Goal: Information Seeking & Learning: Learn about a topic

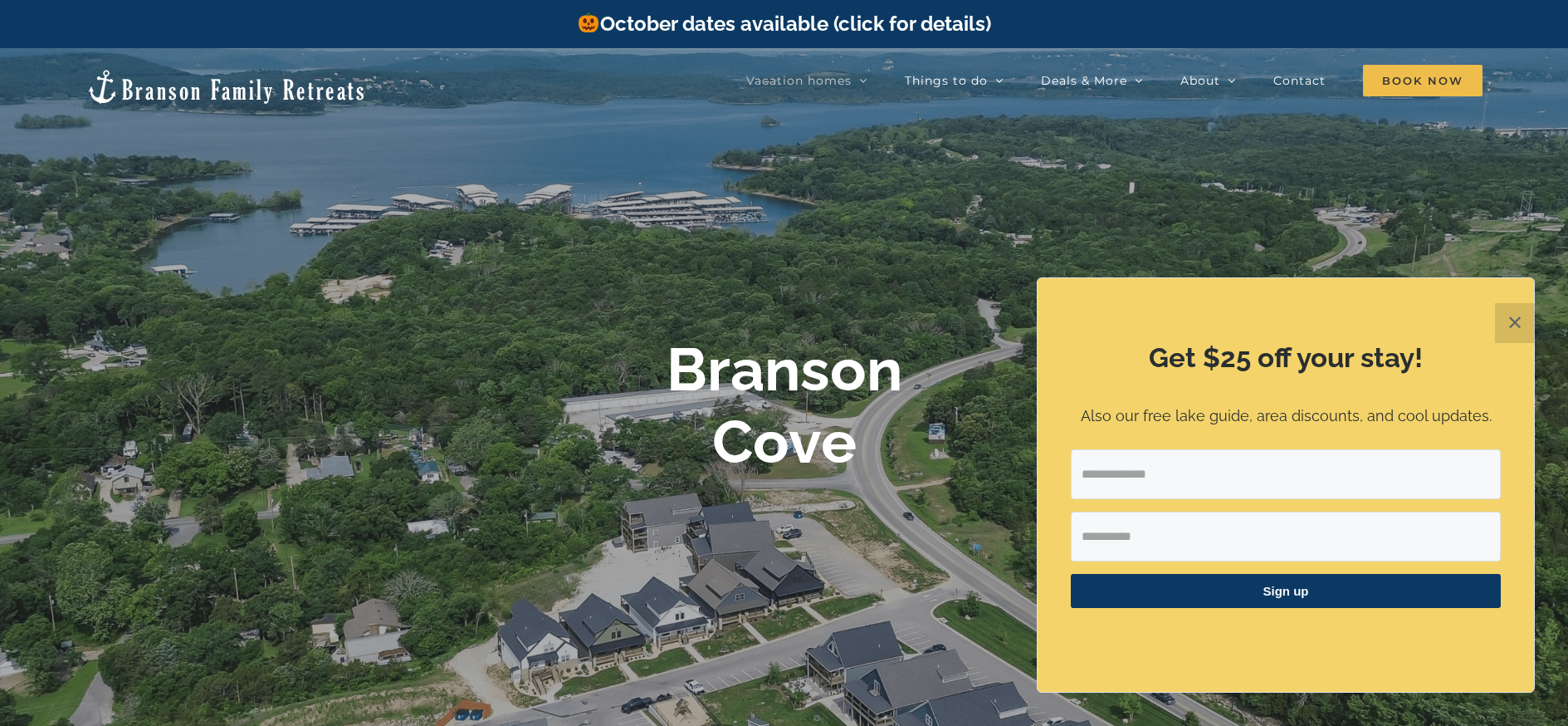
click at [1513, 322] on button "✕" at bounding box center [1516, 323] width 40 height 40
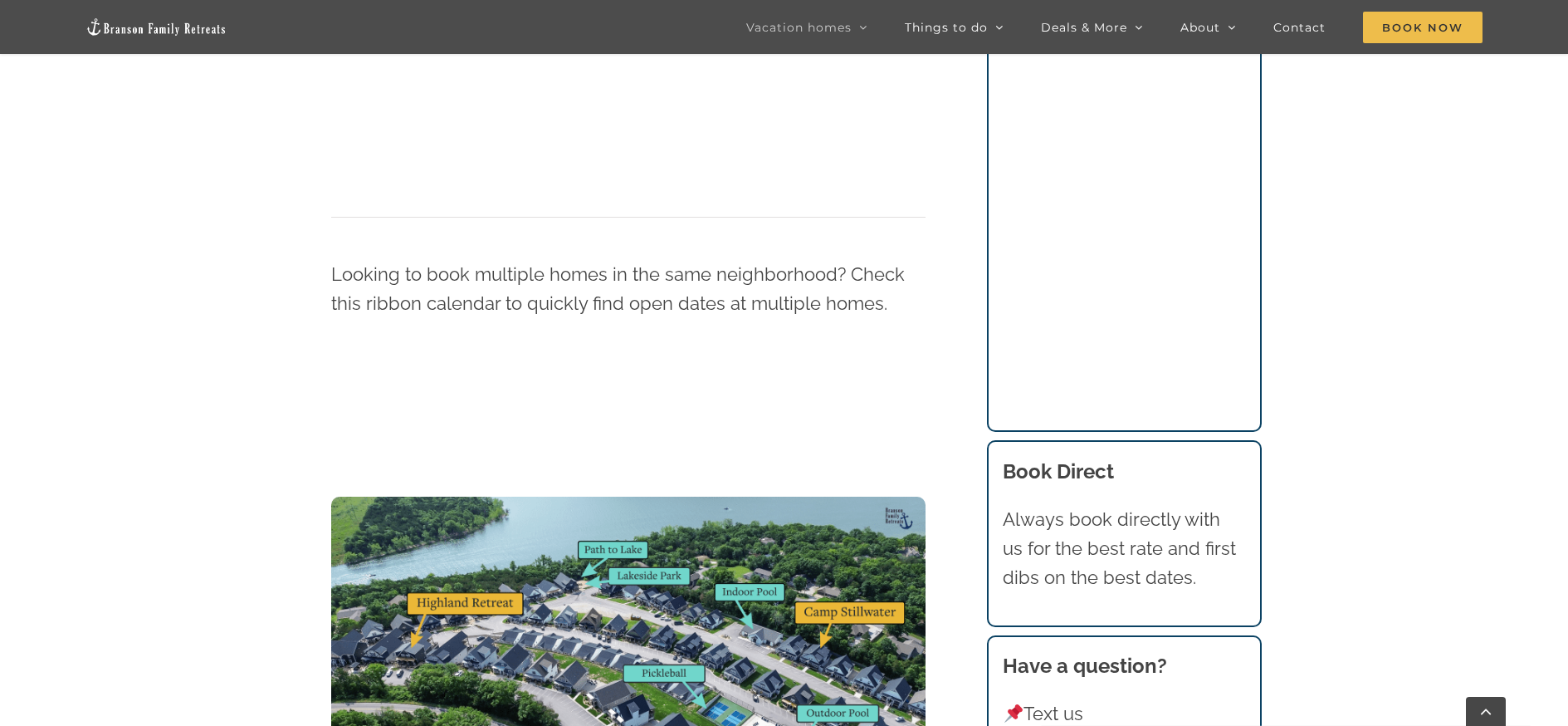
scroll to position [1758, 0]
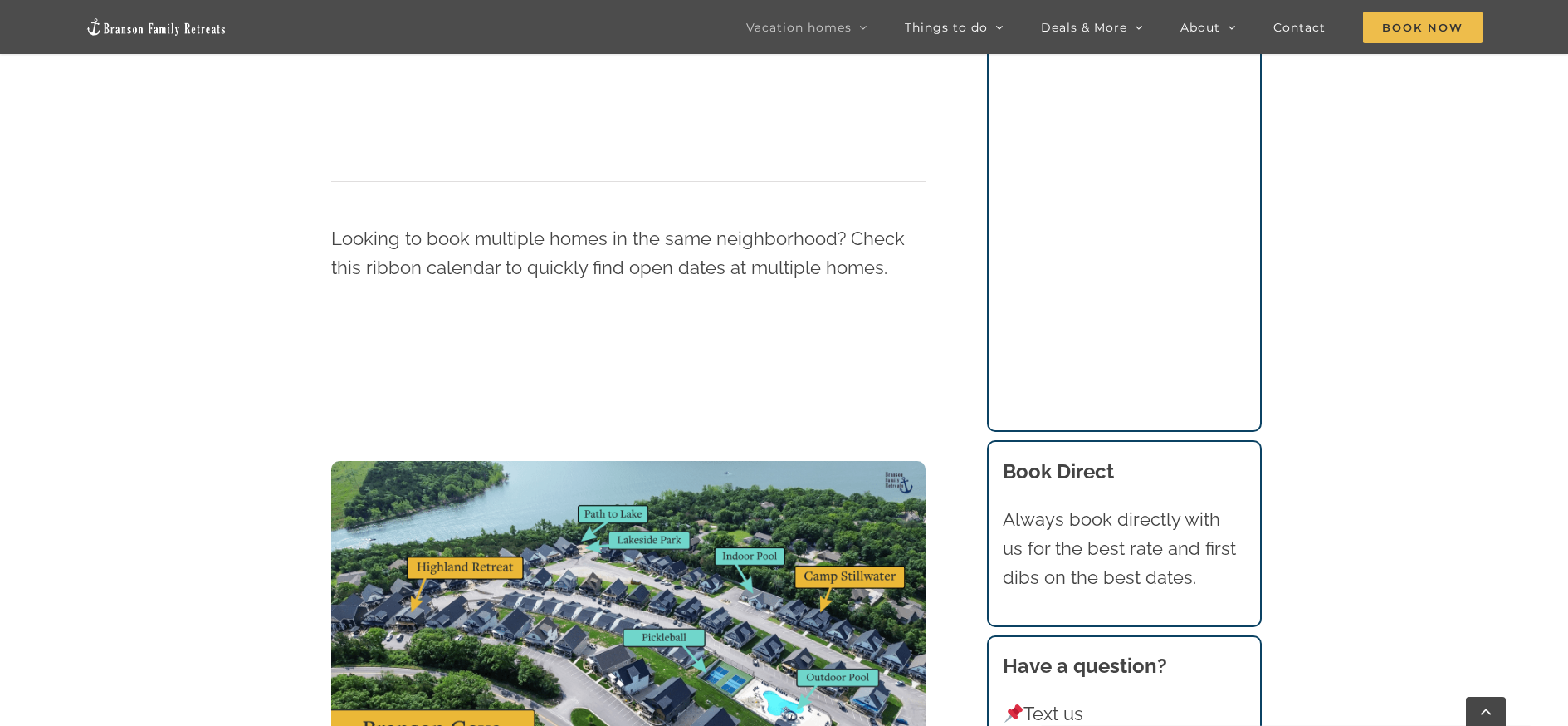
click at [453, 562] on img at bounding box center [628, 628] width 594 height 335
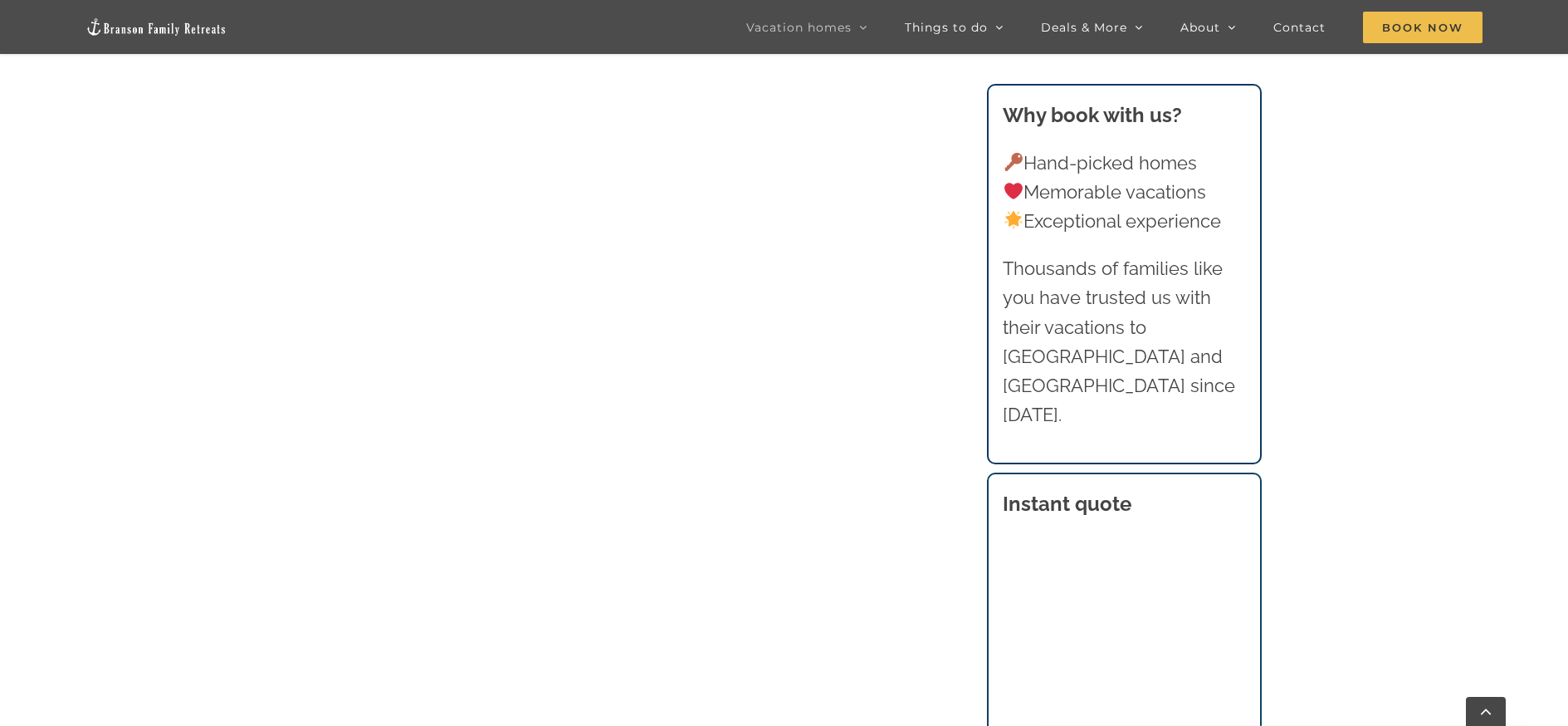
scroll to position [1045, 0]
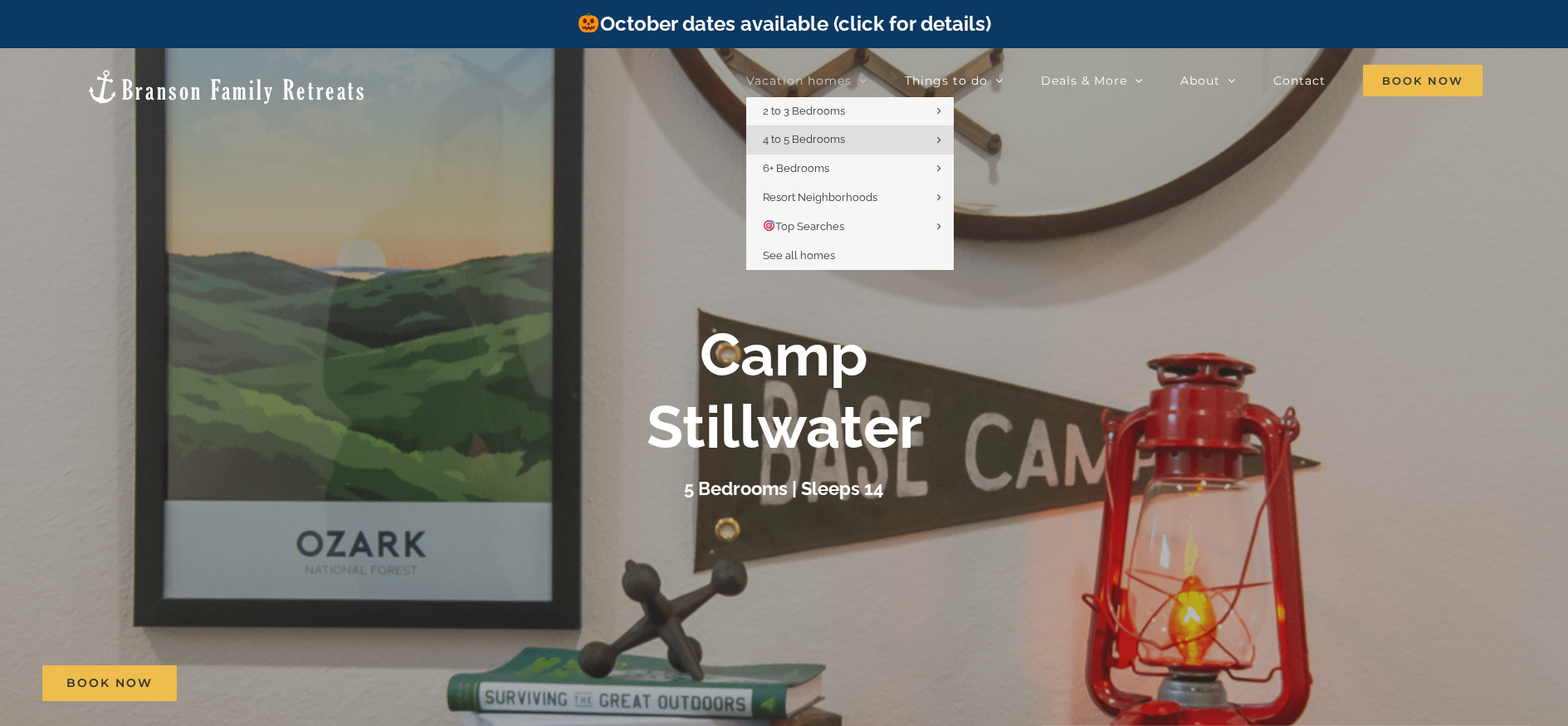
click at [793, 78] on span "Vacation homes" at bounding box center [798, 81] width 105 height 12
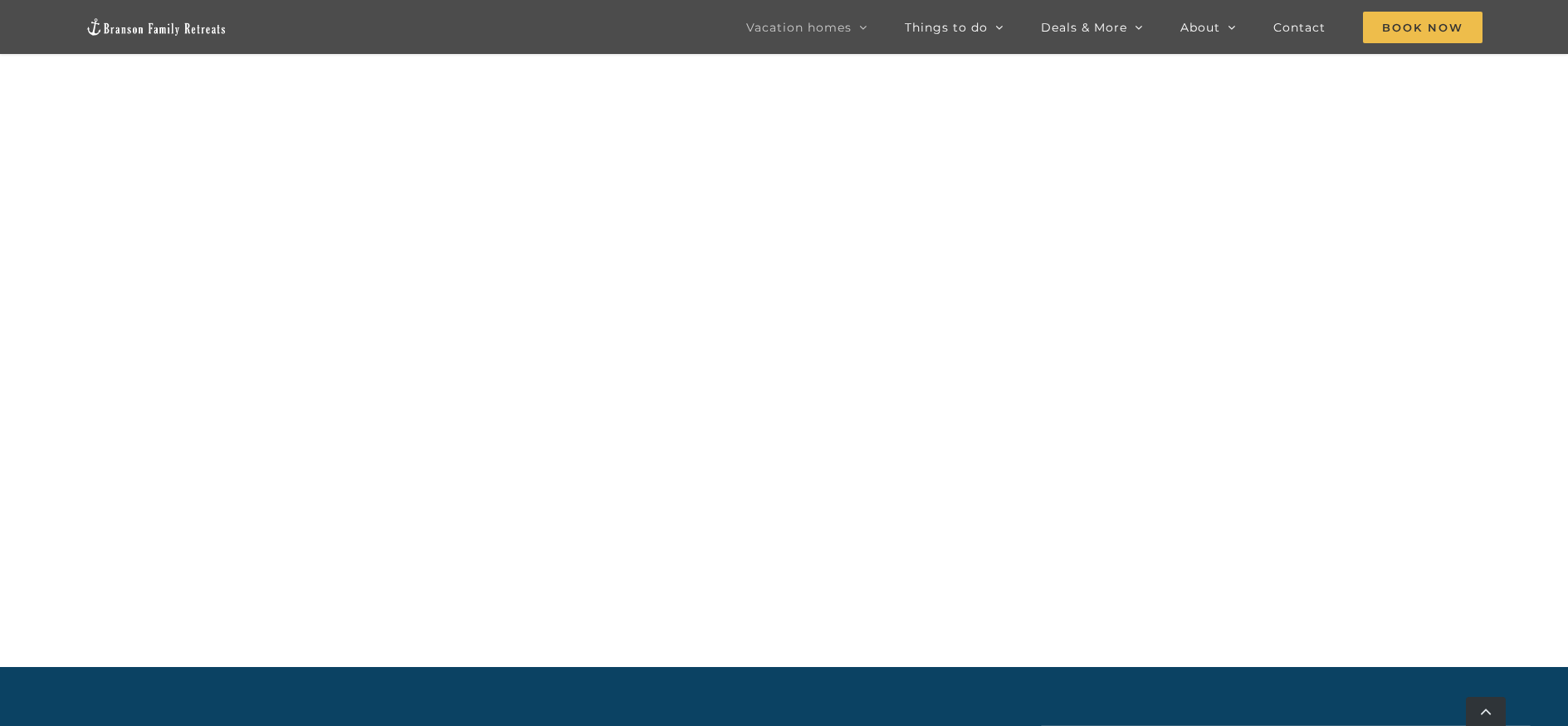
scroll to position [898, 0]
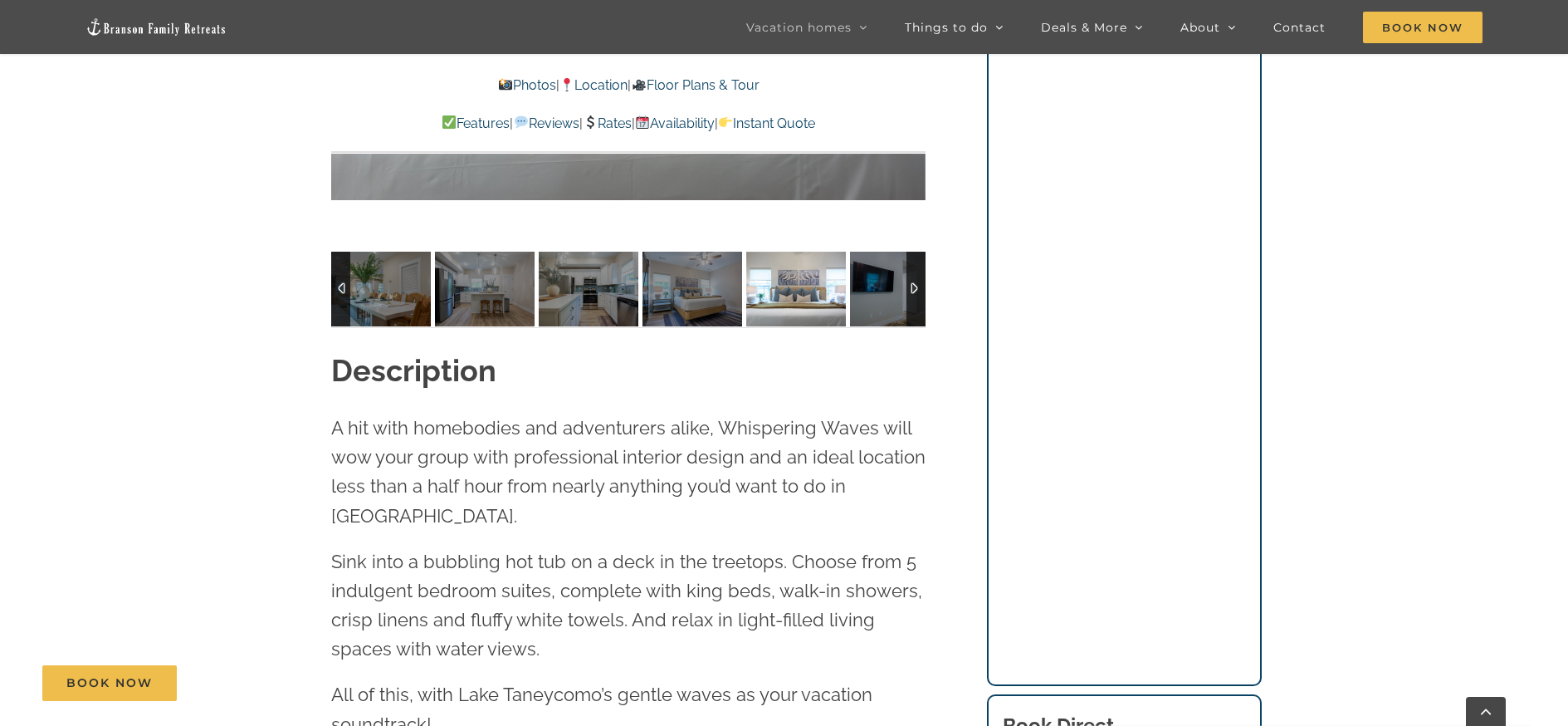
scroll to position [1673, 0]
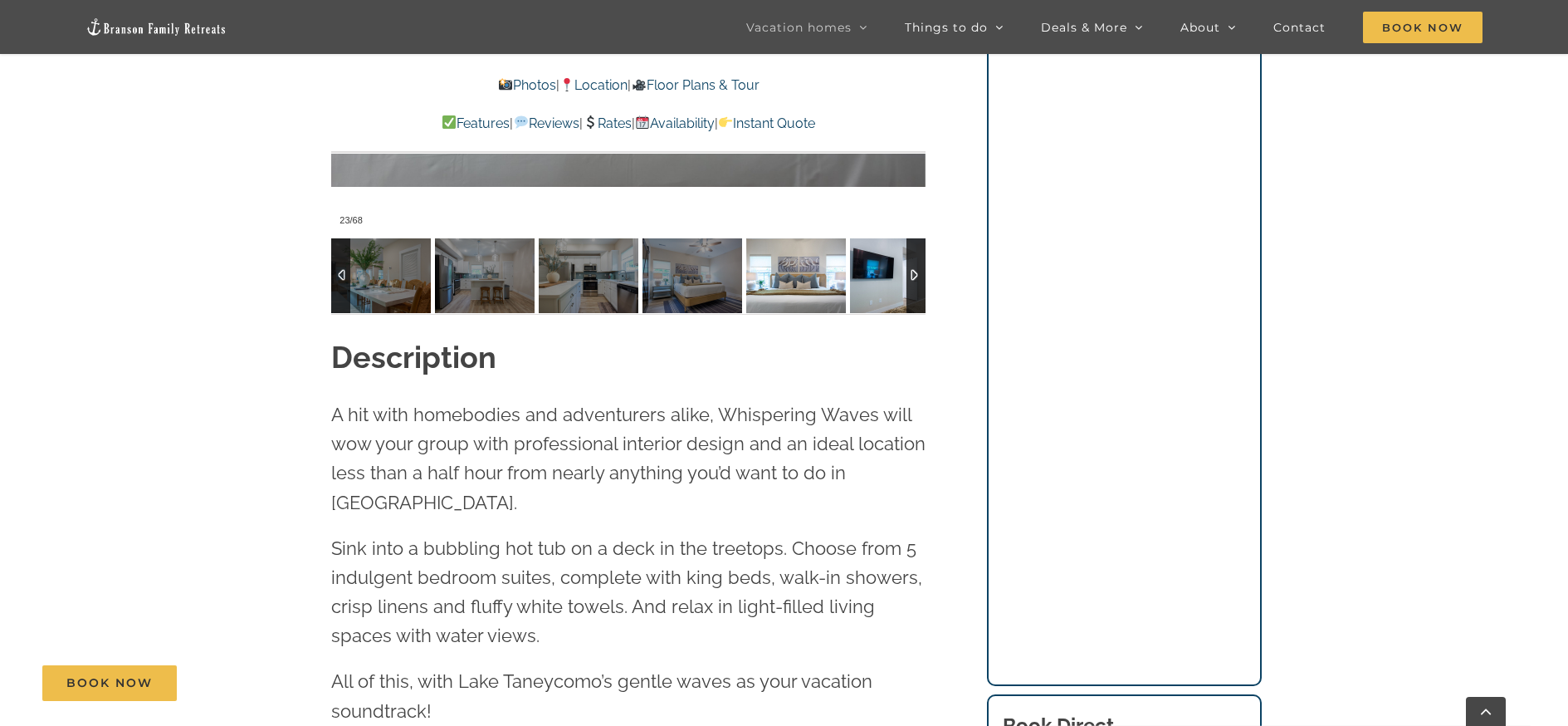
click at [867, 298] on img at bounding box center [900, 276] width 100 height 75
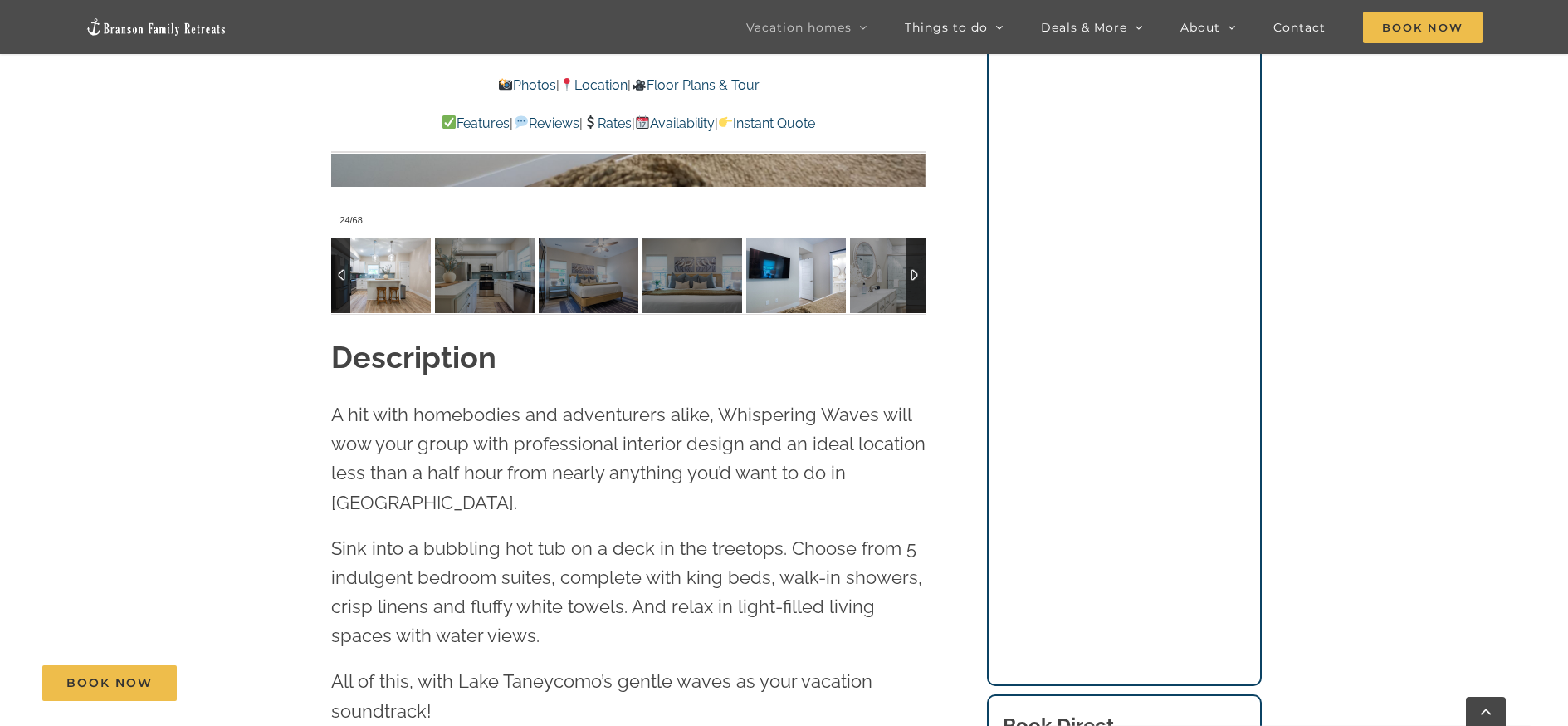
click at [401, 271] on img at bounding box center [381, 276] width 100 height 75
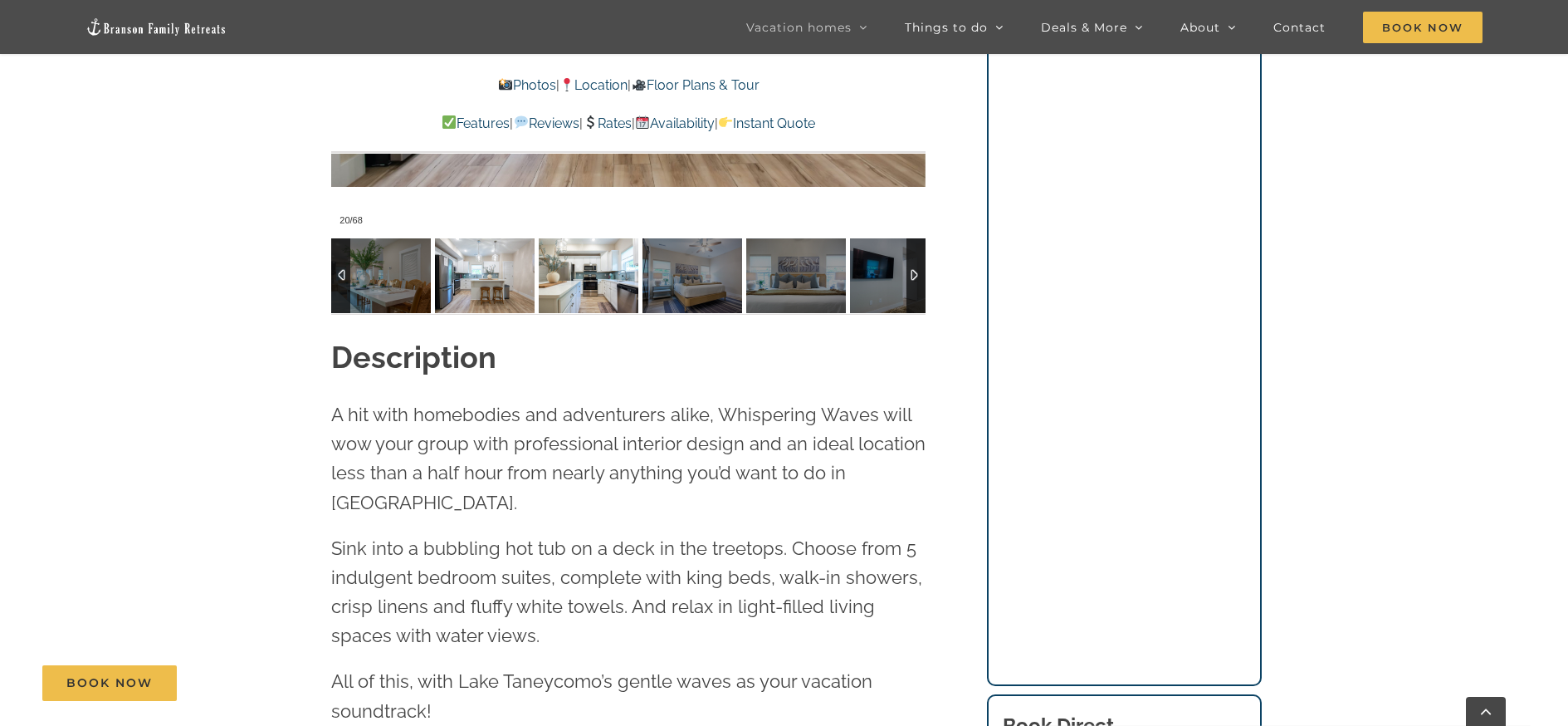
click at [594, 293] on img at bounding box center [589, 276] width 100 height 75
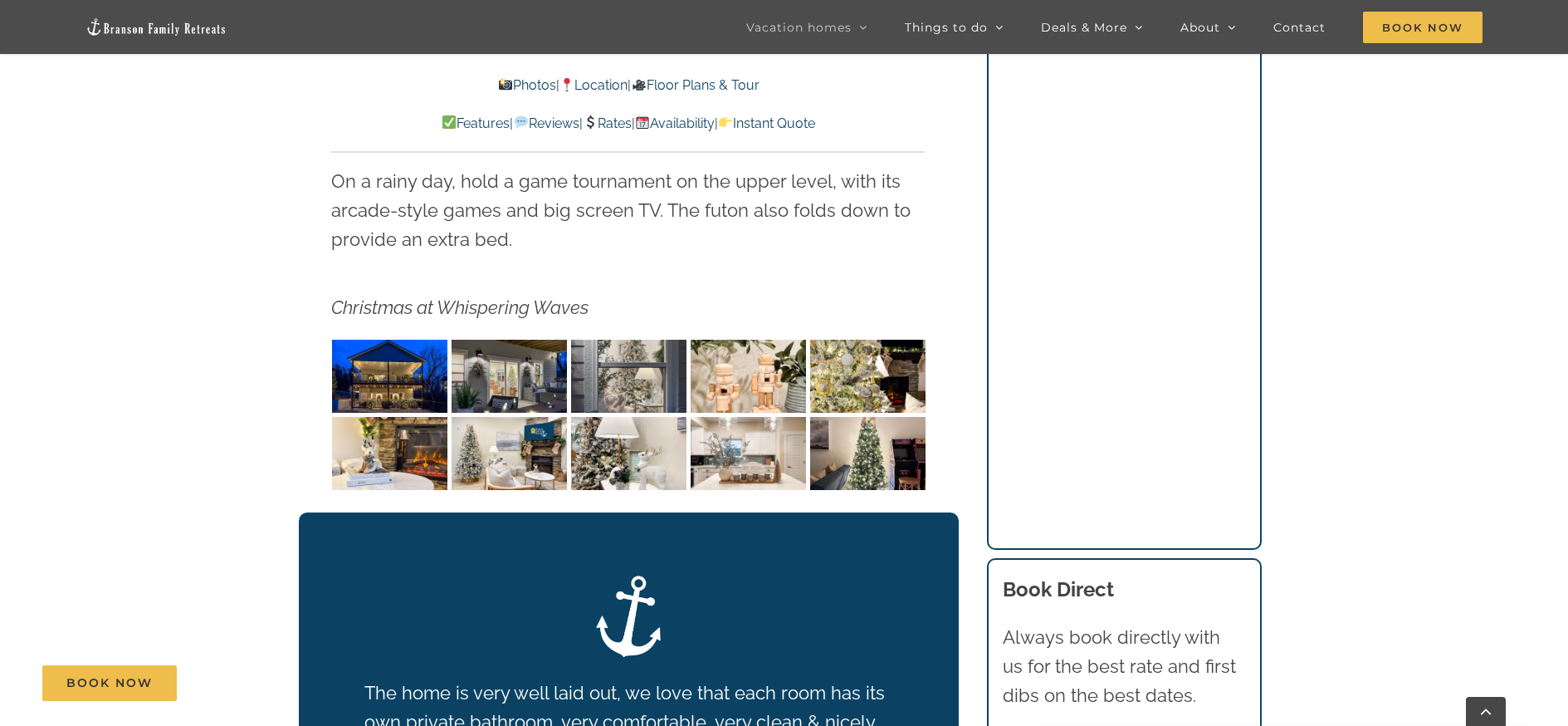
scroll to position [2601, 0]
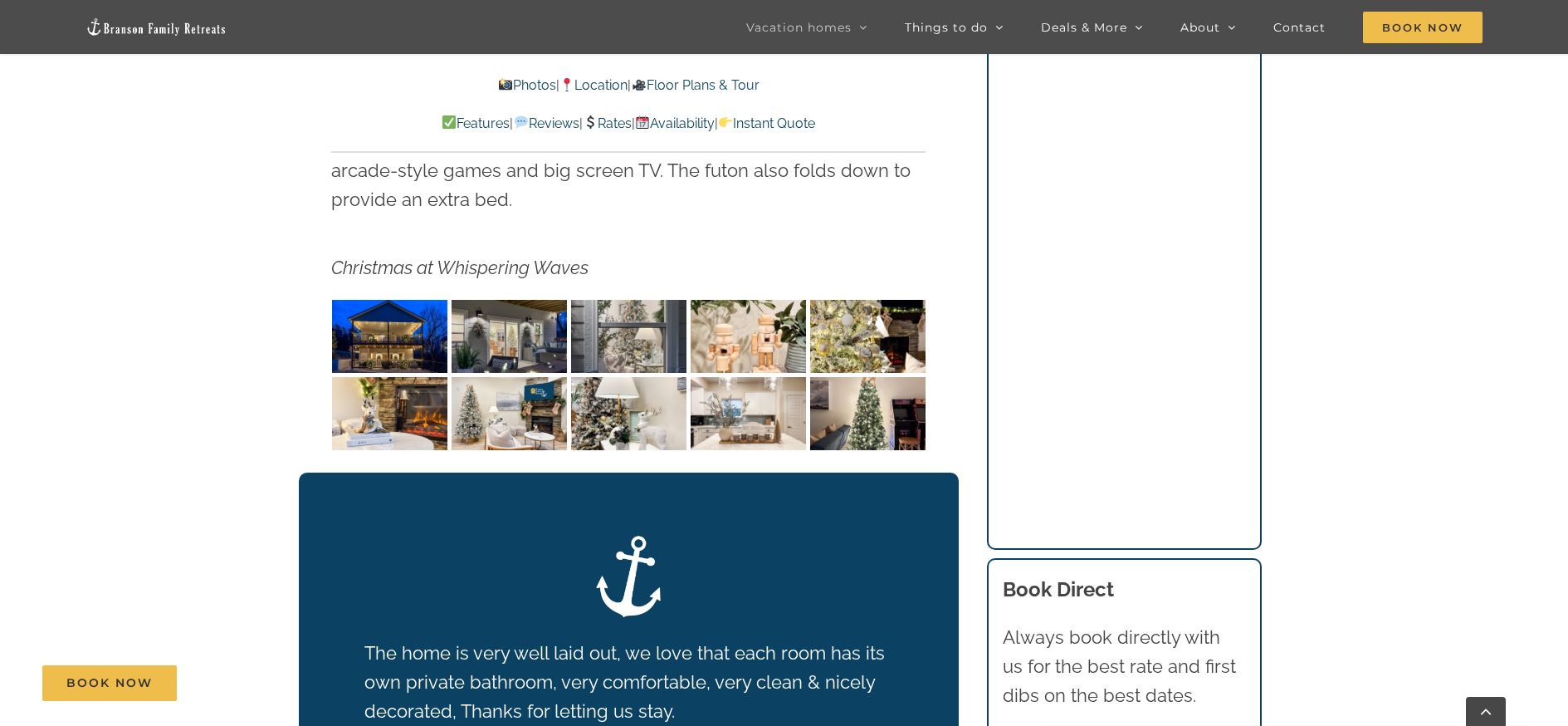
click at [383, 323] on img "Whispering Waves Christmas at Lake Taneycomo Branson Missouri-1353" at bounding box center [390, 336] width 115 height 73
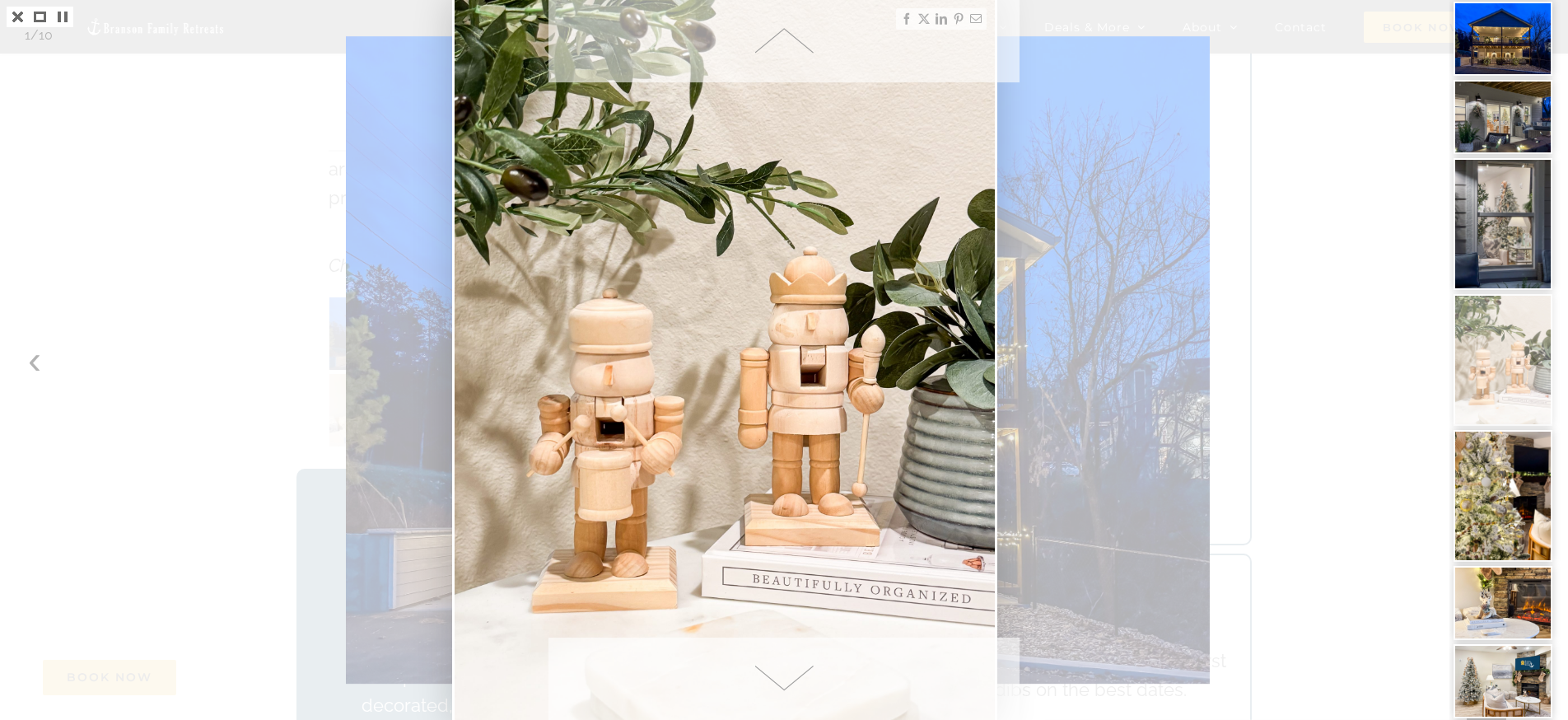
drag, startPoint x: 1560, startPoint y: 513, endPoint x: 1568, endPoint y: 580, distance: 67.5
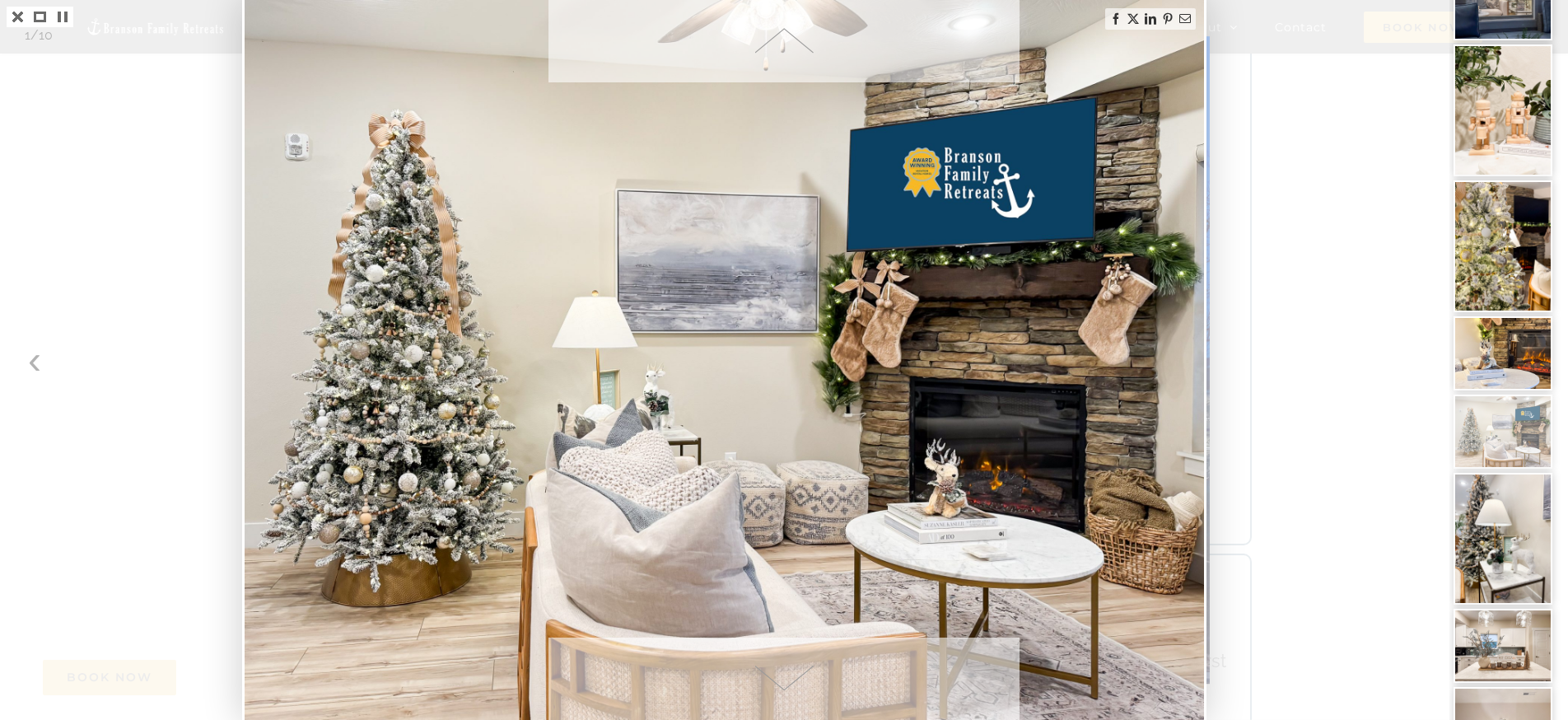
click at [1554, 383] on div at bounding box center [1508, 360] width 119 height 720
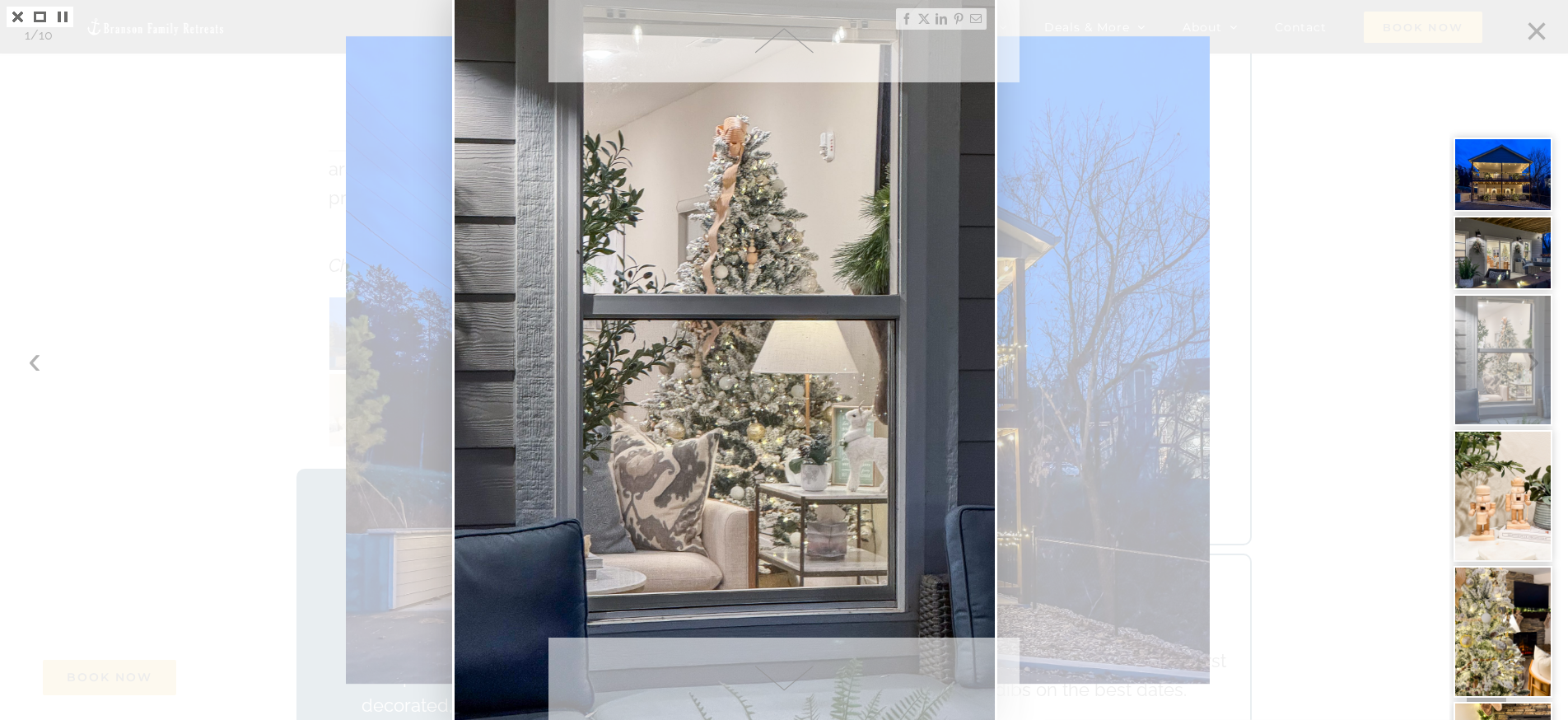
click at [1510, 260] on img at bounding box center [1503, 253] width 99 height 74
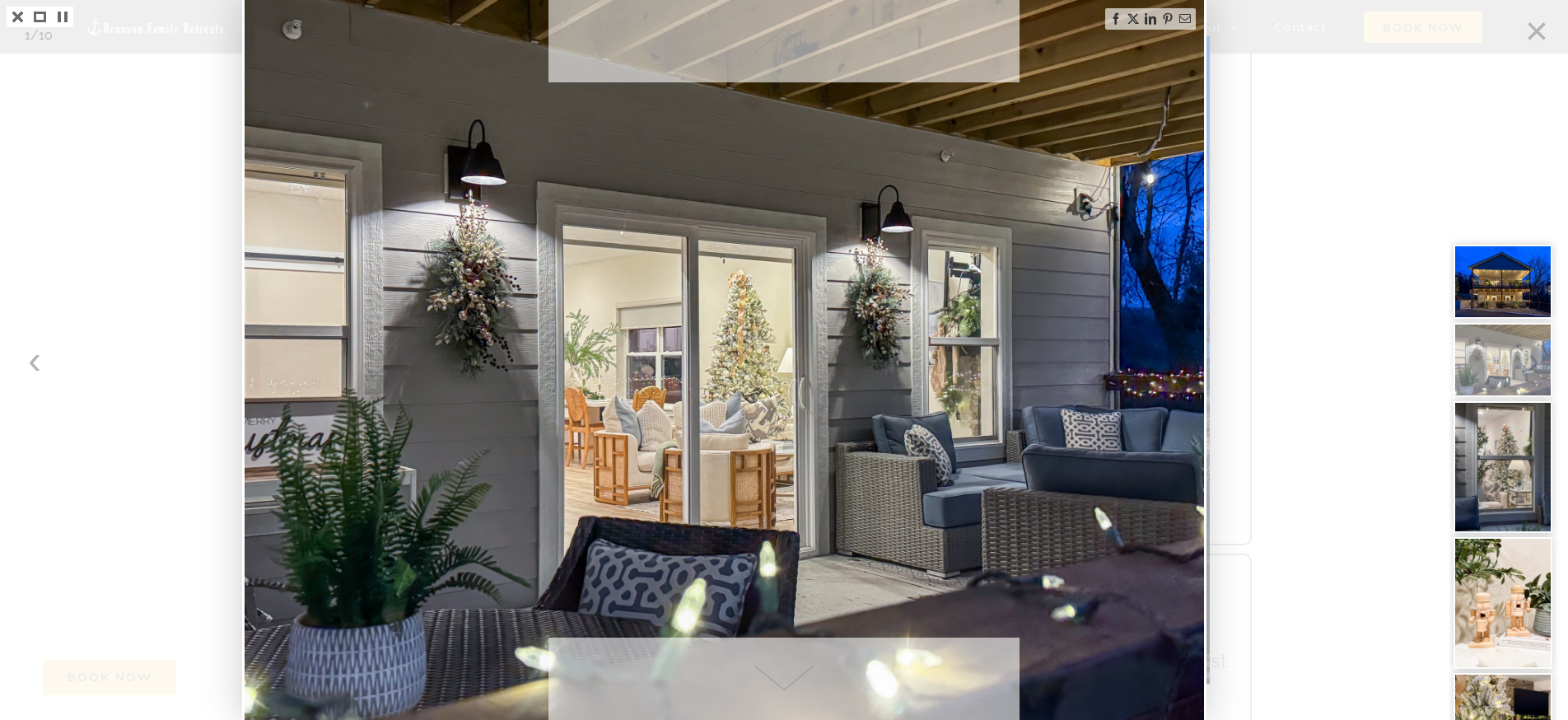
click at [1527, 383] on img at bounding box center [1503, 360] width 99 height 74
click at [1524, 478] on img at bounding box center [1503, 467] width 99 height 132
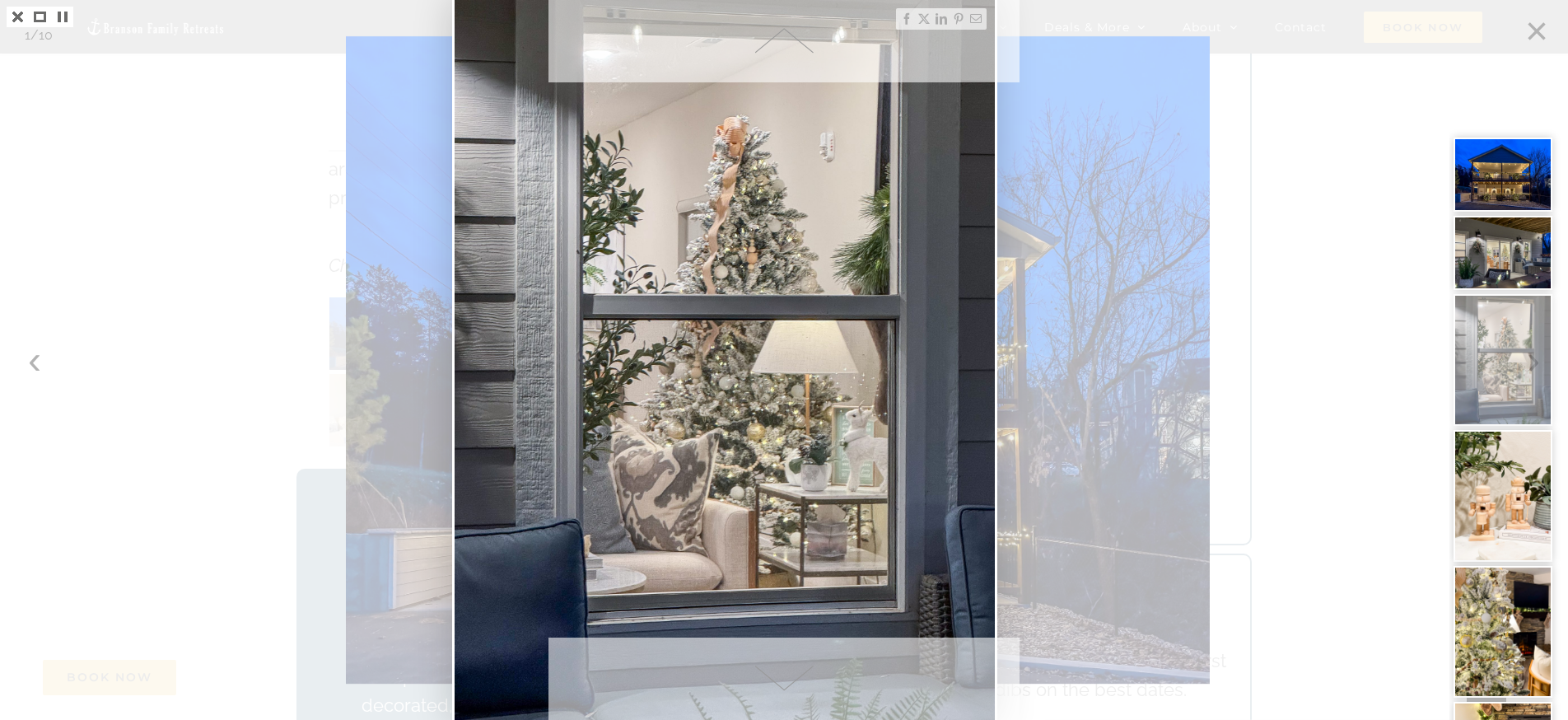
click at [1527, 508] on img at bounding box center [1503, 495] width 99 height 132
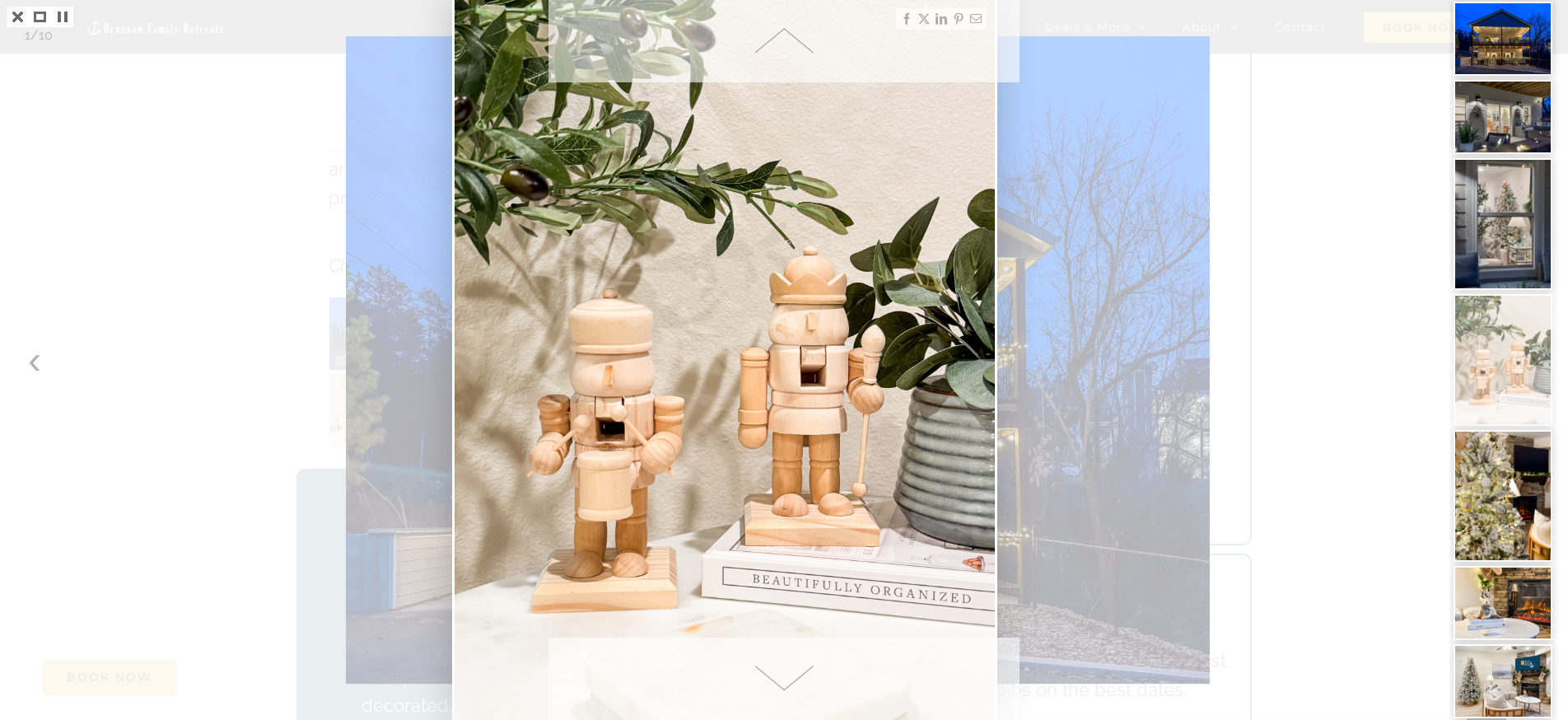
click at [1537, 616] on img at bounding box center [1503, 603] width 99 height 74
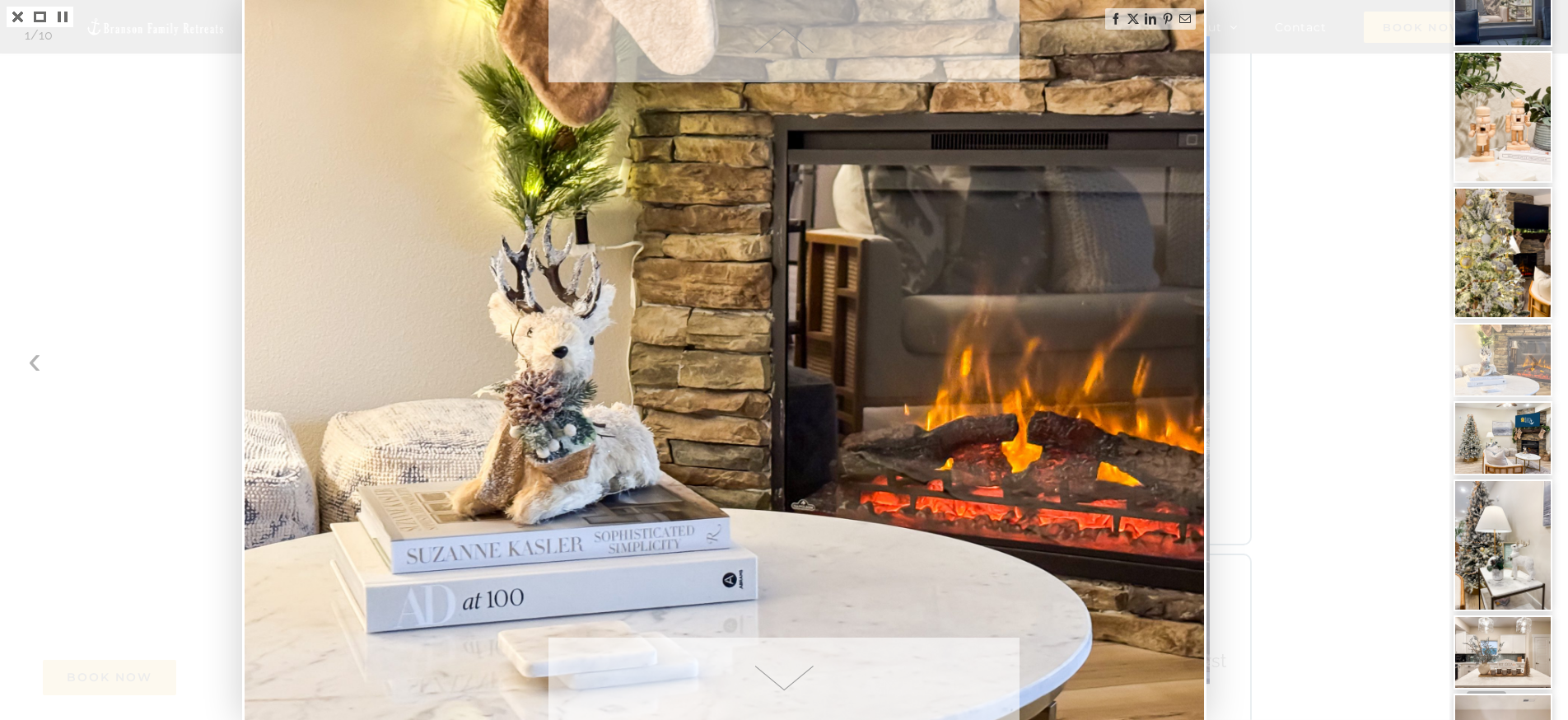
click at [1523, 665] on img at bounding box center [1503, 653] width 99 height 74
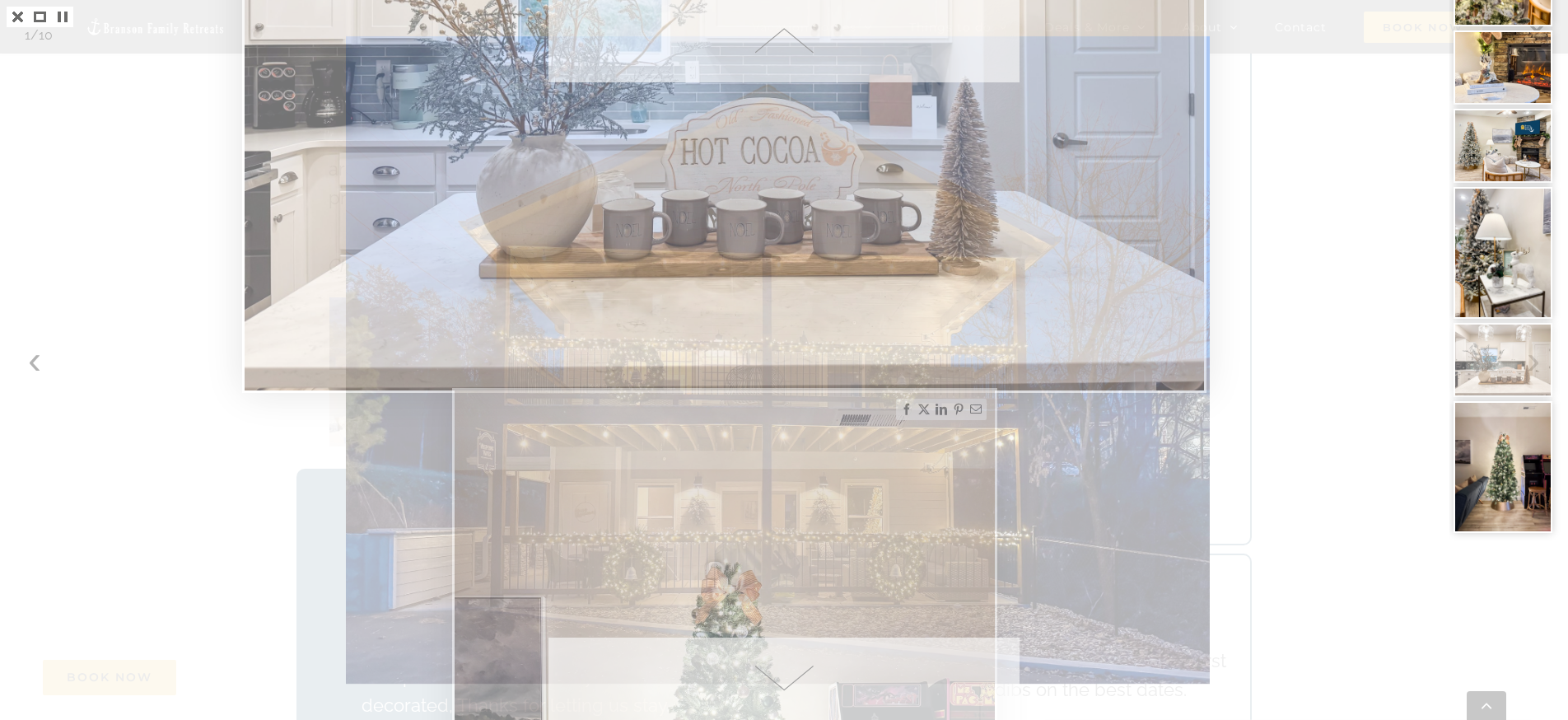
drag, startPoint x: 385, startPoint y: 2, endPoint x: 1215, endPoint y: 53, distance: 831.6
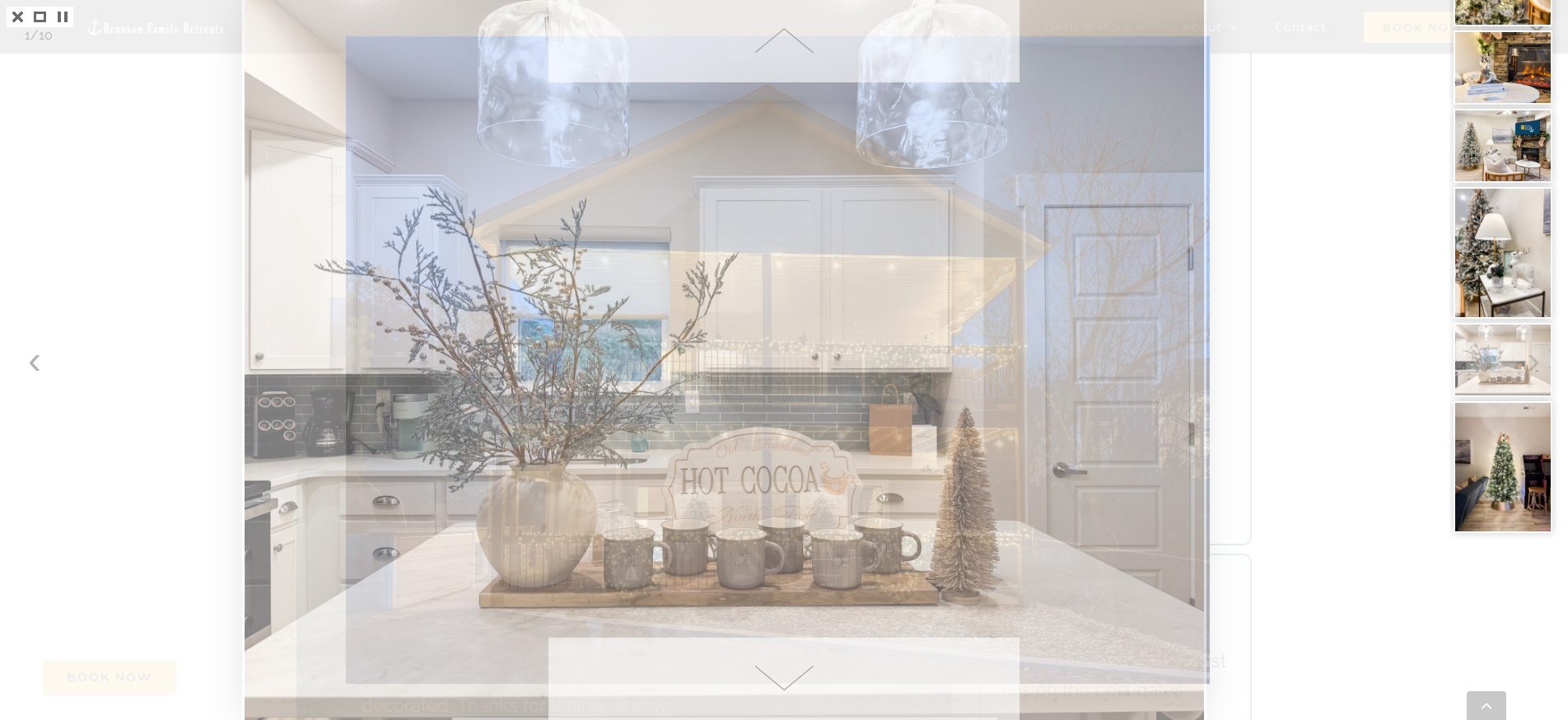
drag, startPoint x: 1208, startPoint y: 72, endPoint x: 1218, endPoint y: 32, distance: 41.2
click at [1218, 32] on div at bounding box center [784, 360] width 1568 height 720
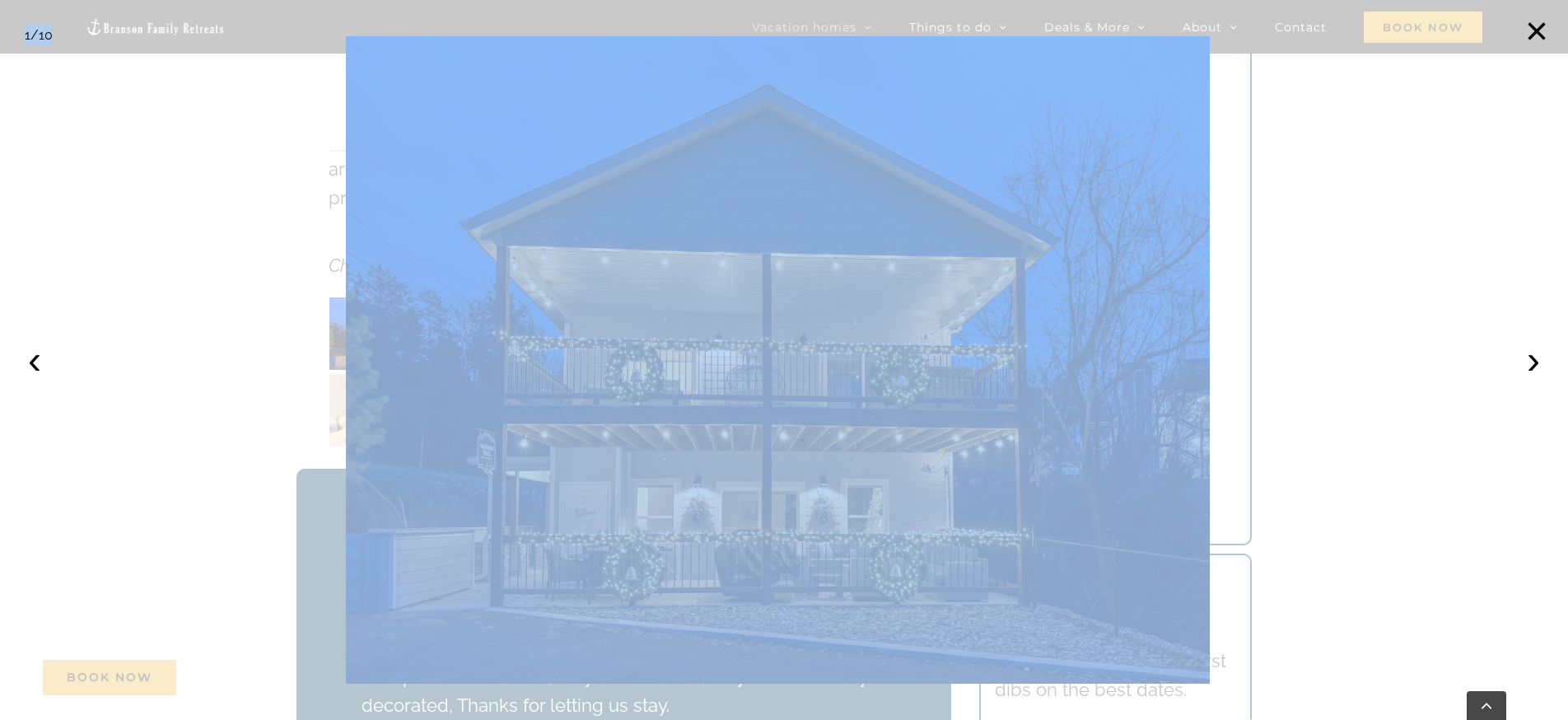
drag, startPoint x: 333, startPoint y: 312, endPoint x: 334, endPoint y: 187, distance: 125.0
click at [340, 211] on div at bounding box center [784, 360] width 1568 height 720
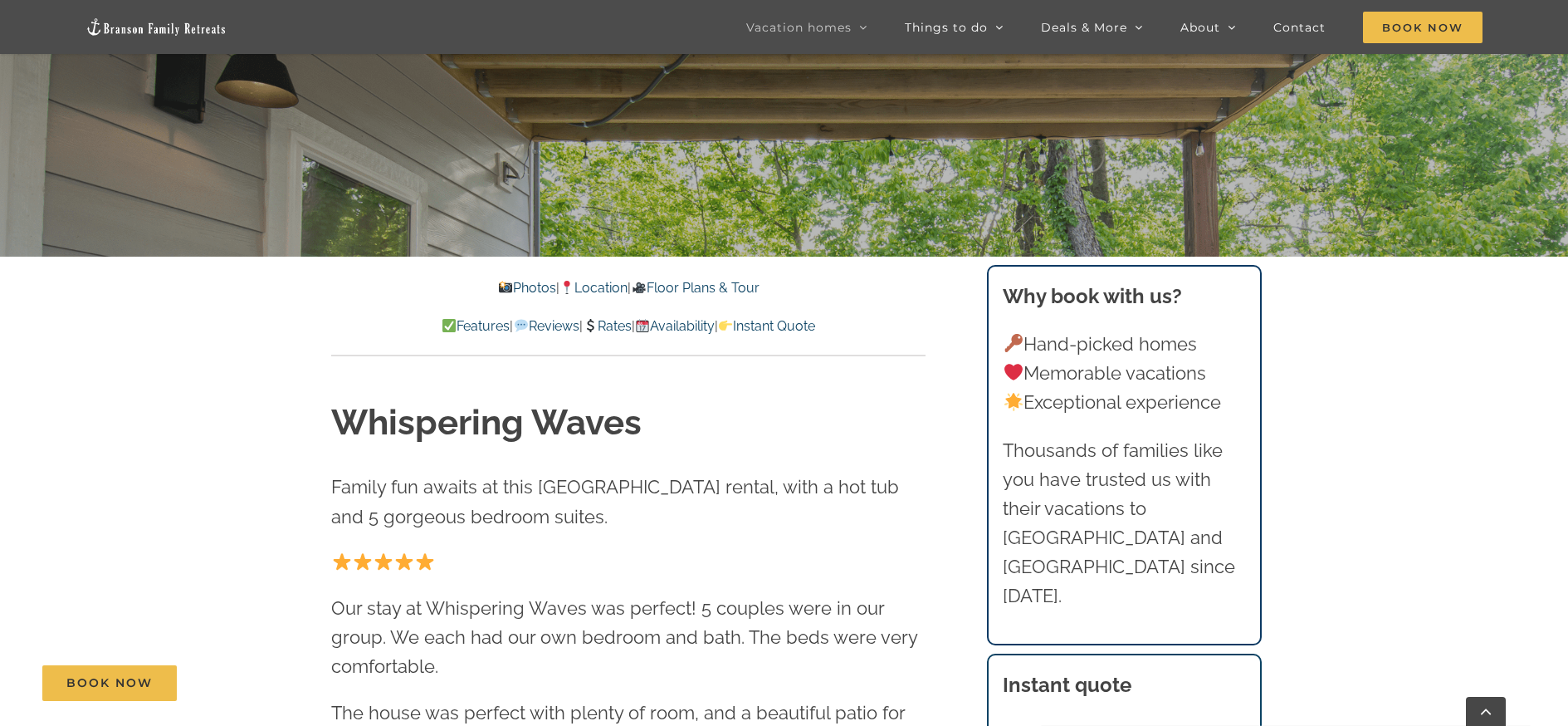
scroll to position [531, 0]
